Goal: Task Accomplishment & Management: Manage account settings

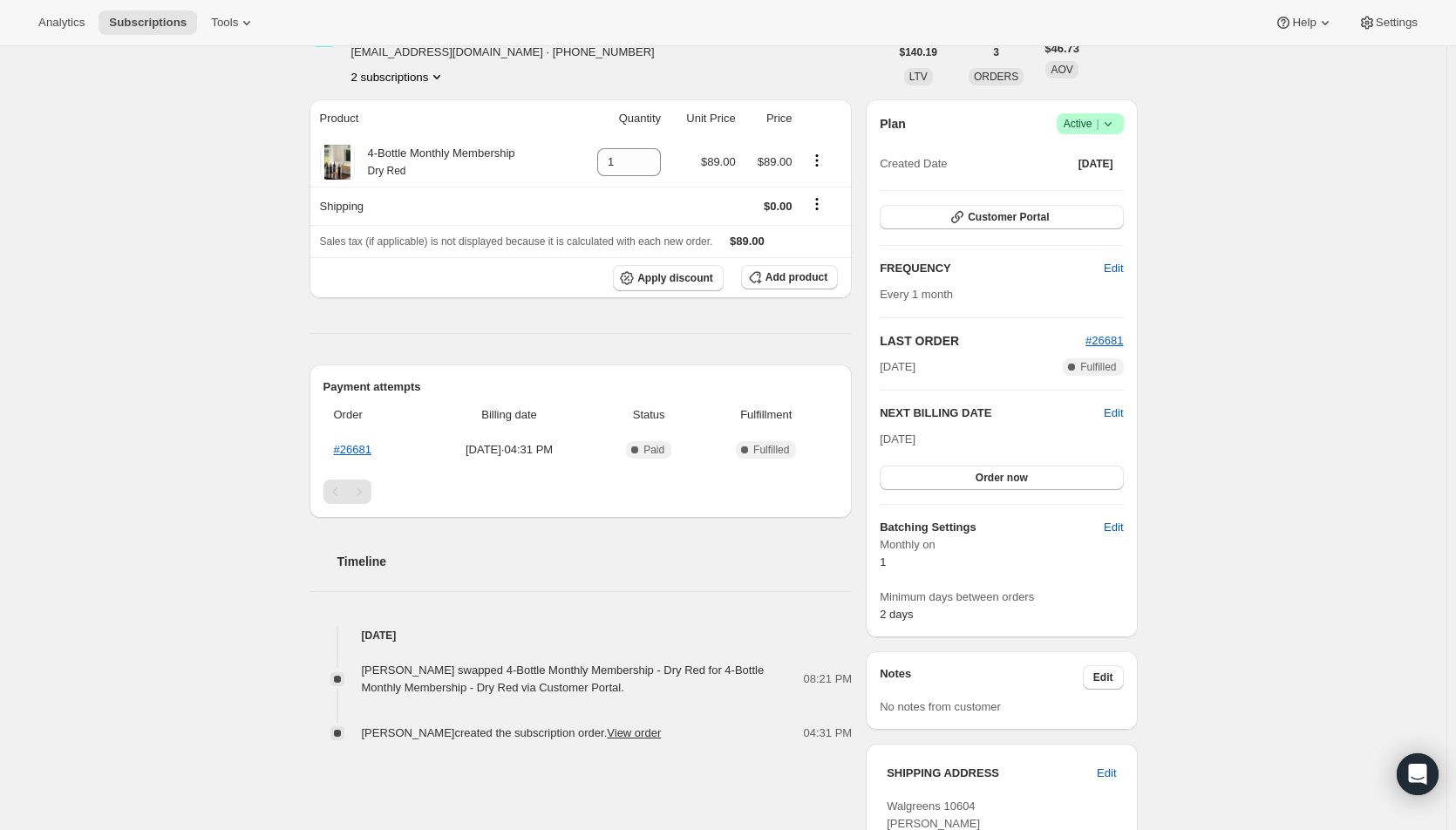
scroll to position [87, 0]
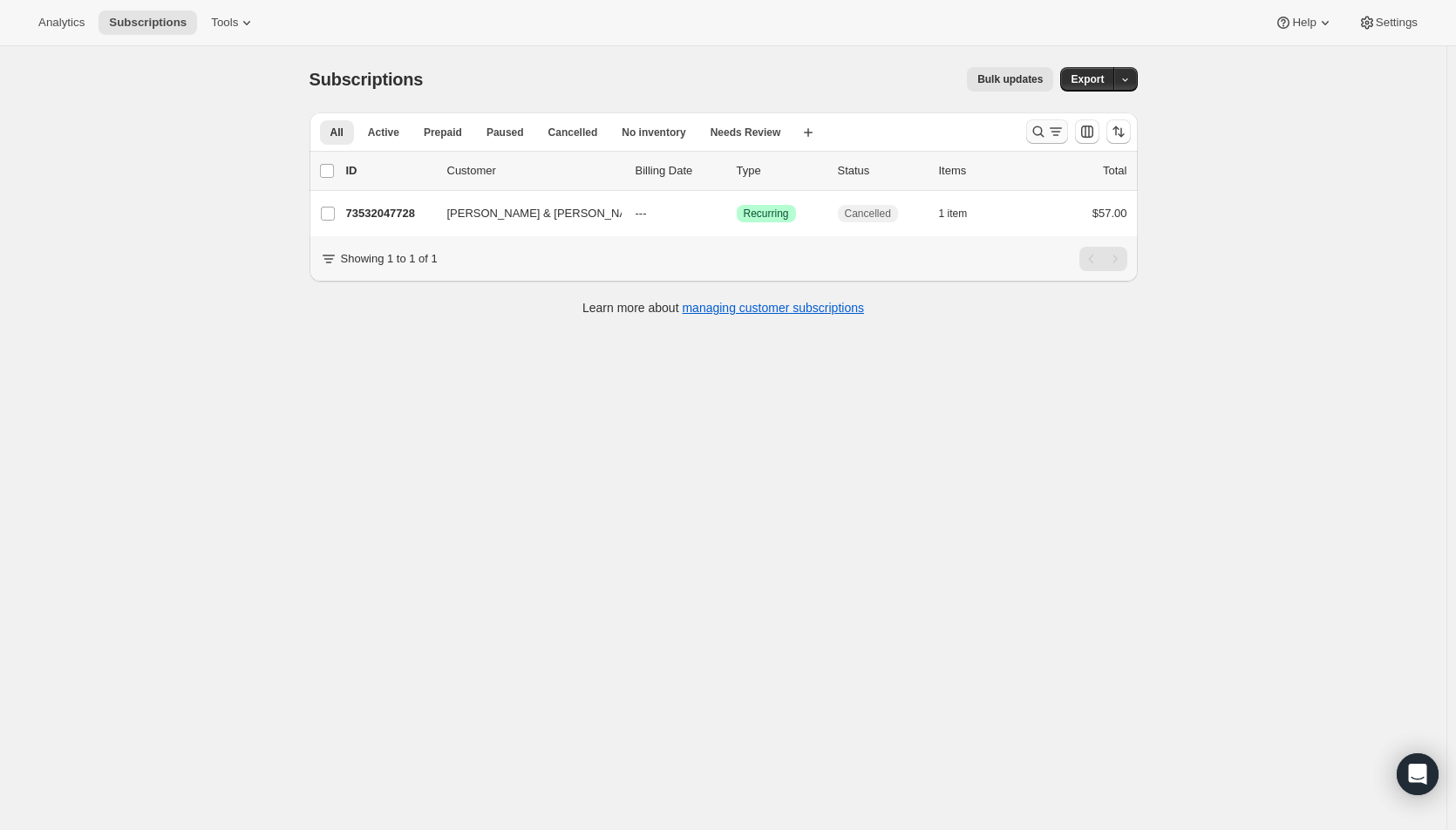
click at [1060, 134] on icon "Search and filter results" at bounding box center [1056, 132] width 18 height 18
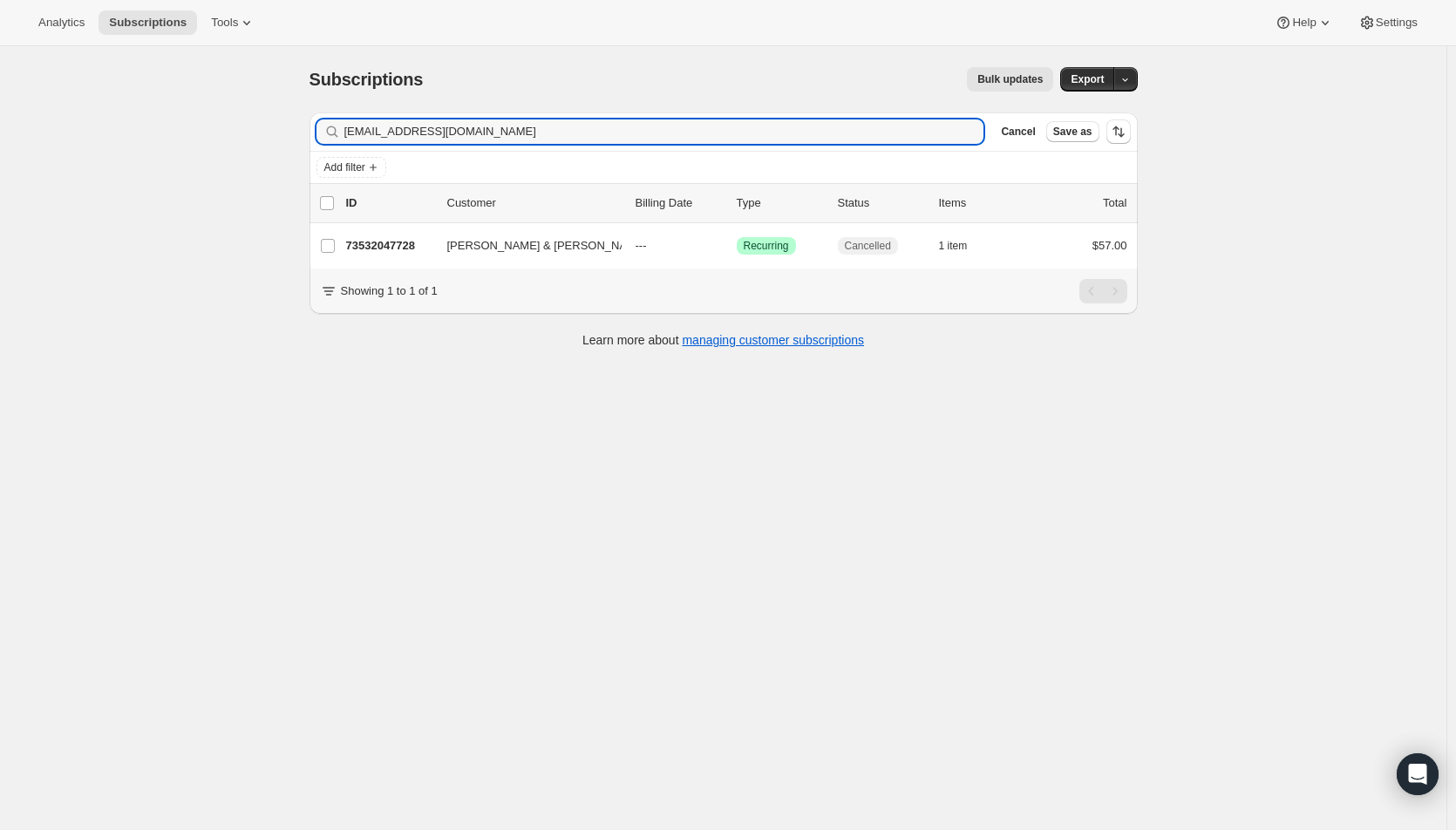
drag, startPoint x: 482, startPoint y: 140, endPoint x: 312, endPoint y: 135, distance: 170.1
click at [312, 135] on div "Filter subscribers cori0825@ptd.net Clear Cancel Save as Add filter 0 selected …" at bounding box center [717, 232] width 842 height 268
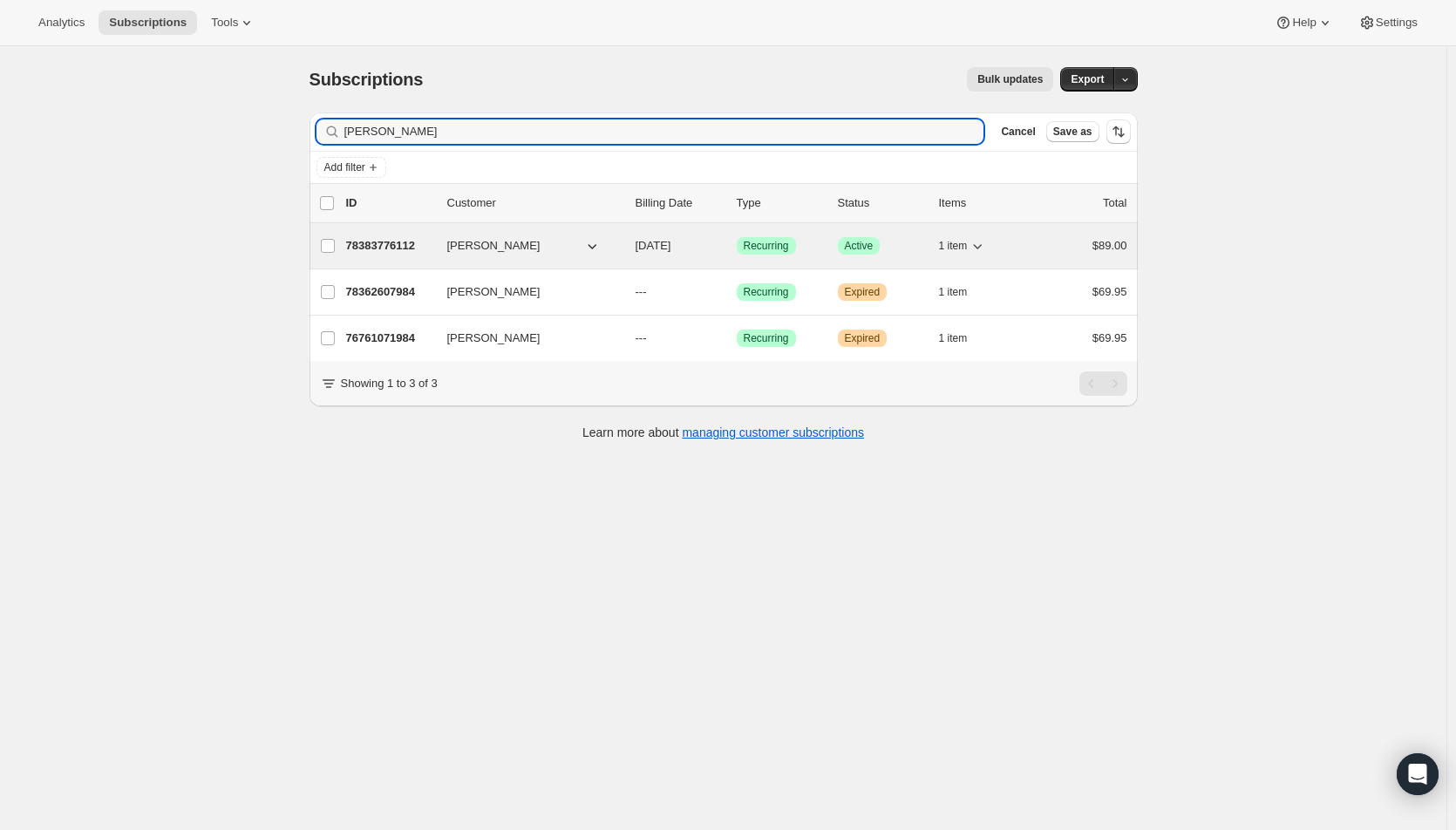
type input "kristin rif"
click at [672, 246] on span "10/01/2025" at bounding box center [653, 245] width 36 height 13
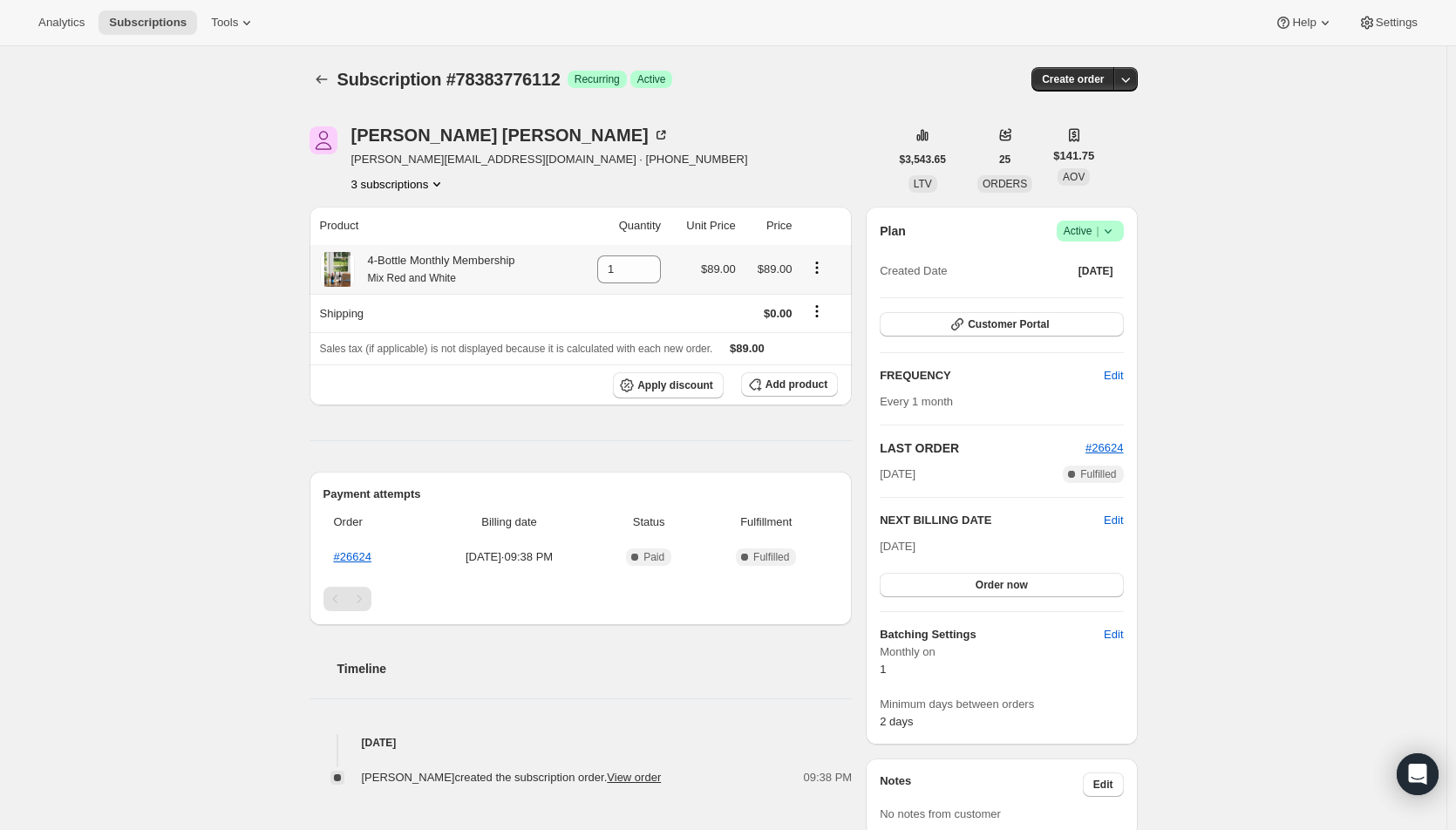
scroll to position [87, 0]
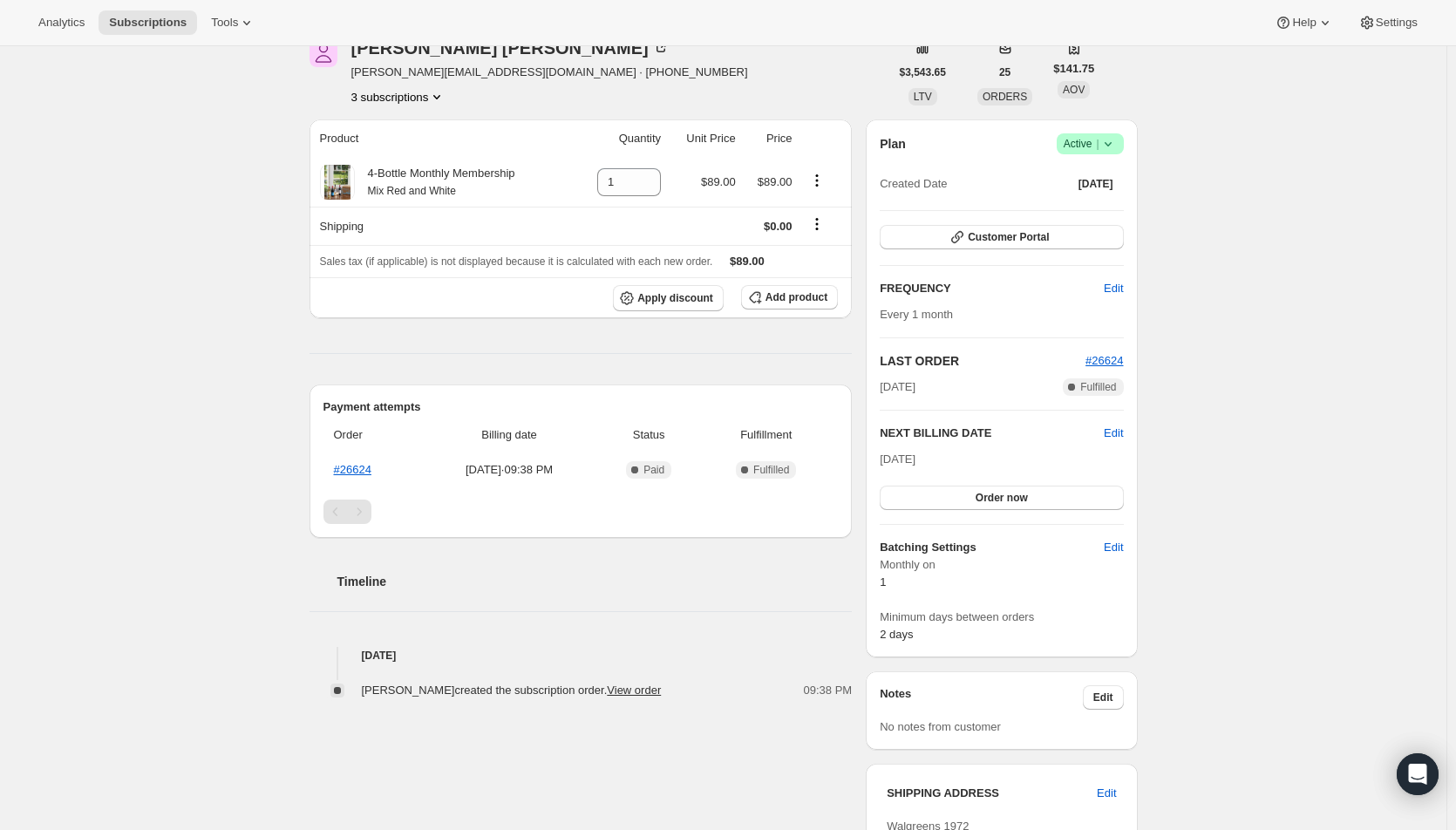
drag, startPoint x: 1301, startPoint y: 372, endPoint x: 1103, endPoint y: 197, distance: 264.3
click at [1301, 372] on div "Subscription #78383776112. This page is ready Subscription #78383776112 Success…" at bounding box center [724, 814] width 1447 height 1711
